Goal: Information Seeking & Learning: Check status

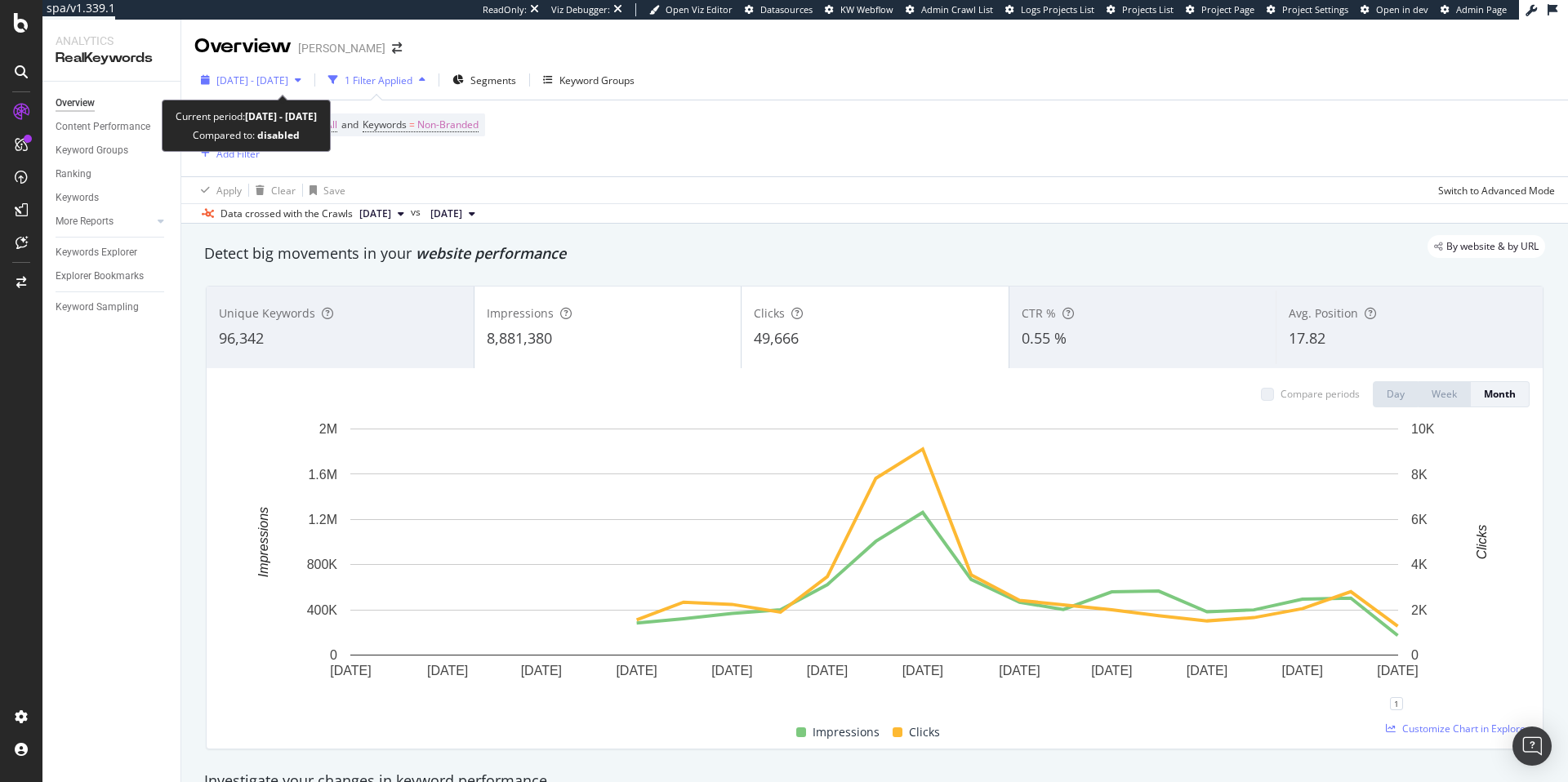
click at [289, 74] on span "2023 Oct. 4th - 2025 Oct. 10th" at bounding box center [252, 80] width 72 height 14
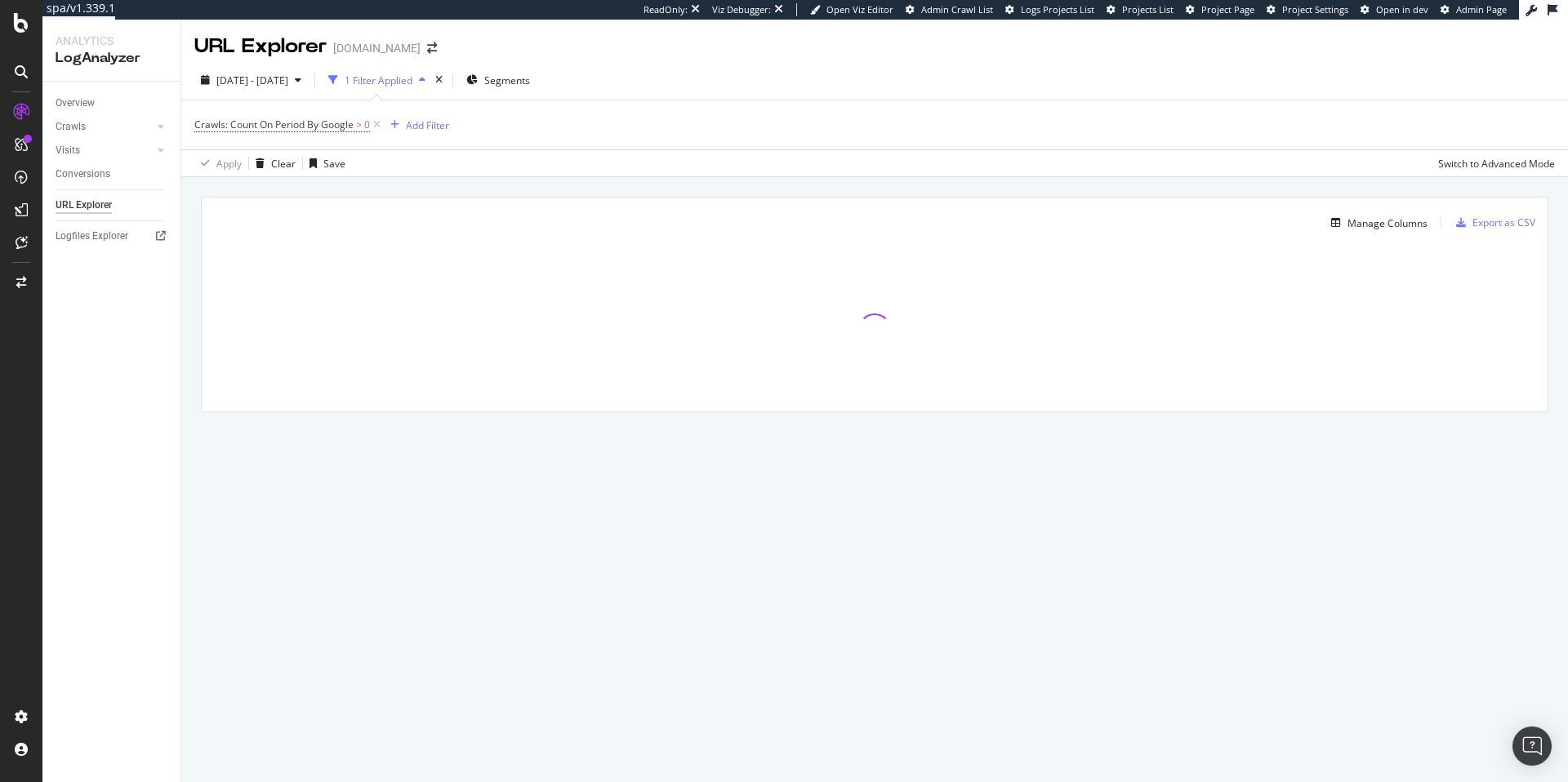
click at [337, 50] on div "partstown.com" at bounding box center [377, 47] width 87 height 16
click at [336, 50] on div "partstown.com" at bounding box center [377, 47] width 87 height 16
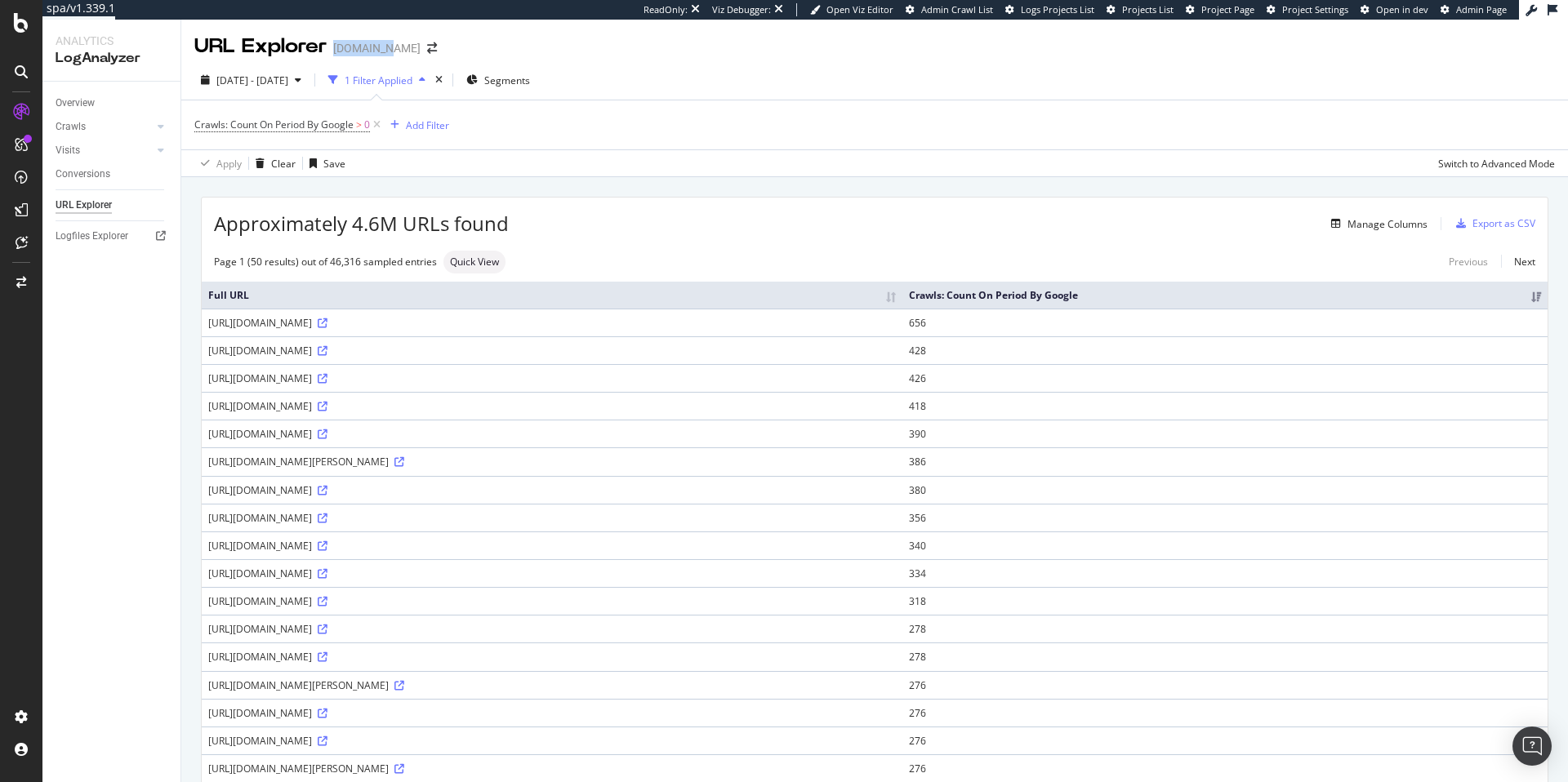
copy div "partstown"
click at [1209, 4] on span "Project Page" at bounding box center [1227, 9] width 53 height 12
click at [364, 44] on div "partstown.com" at bounding box center [377, 47] width 87 height 16
